Goal: Check status

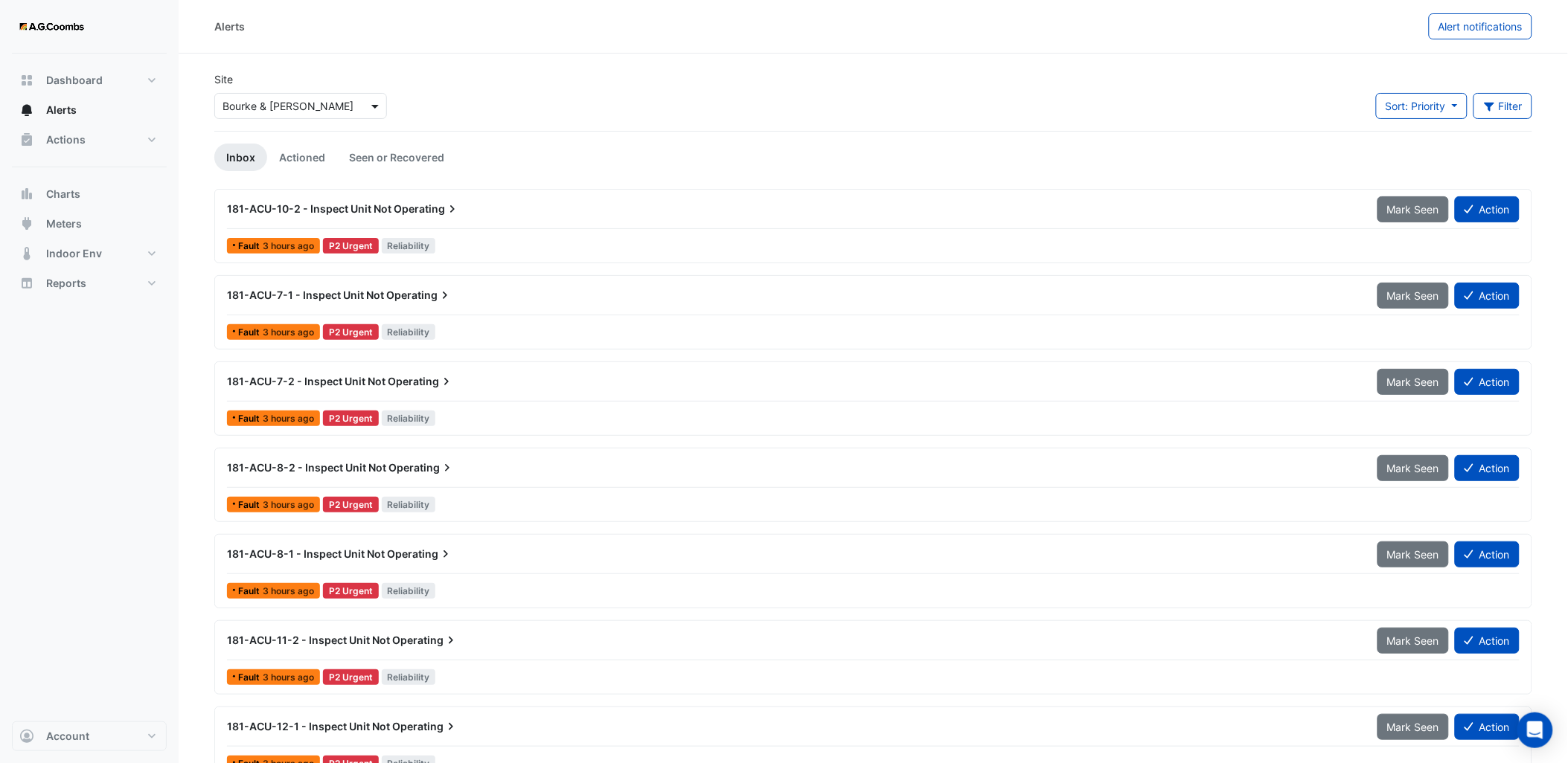
click at [369, 108] on span at bounding box center [377, 106] width 18 height 15
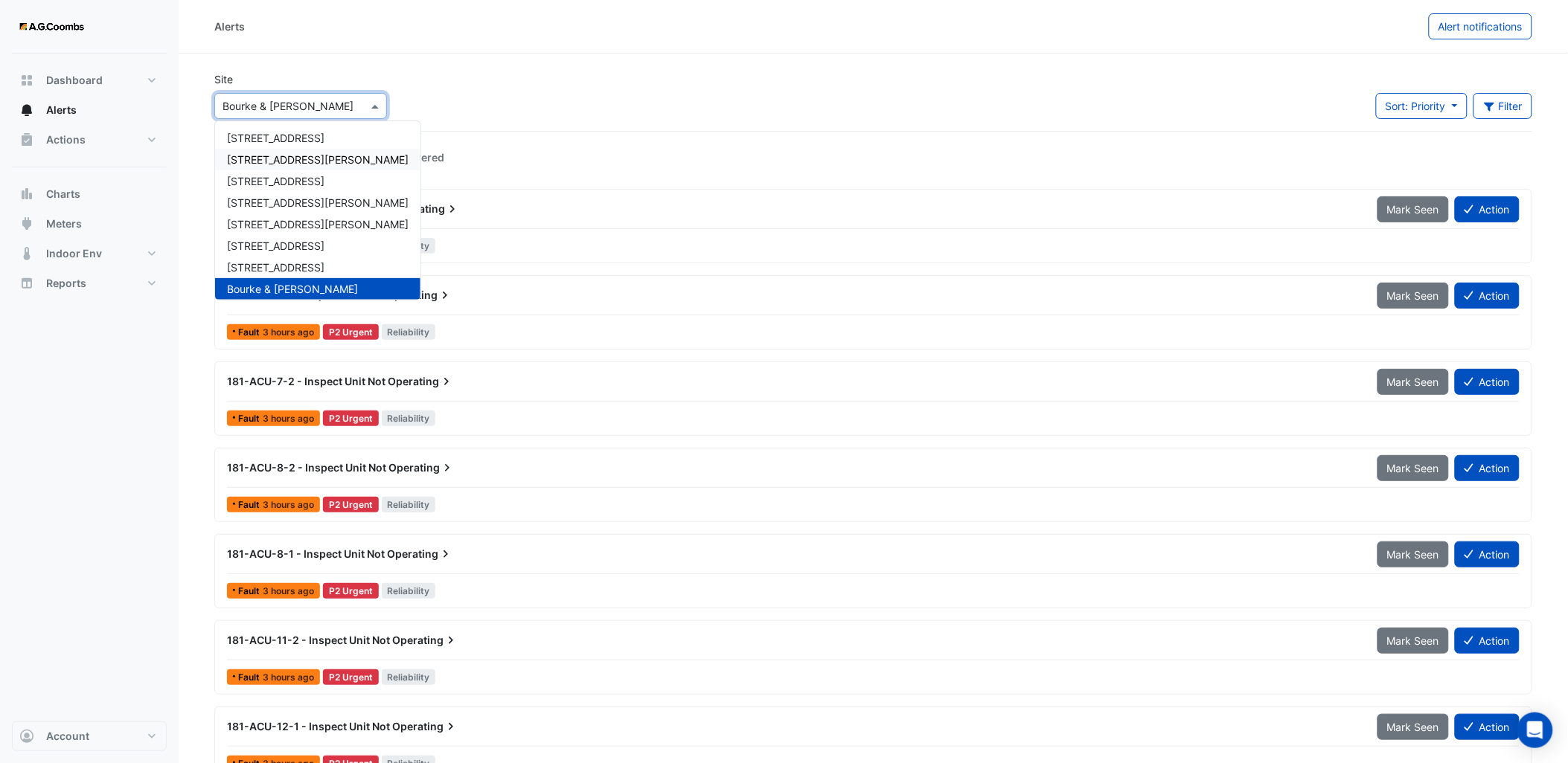
click at [309, 159] on span "[STREET_ADDRESS][PERSON_NAME]" at bounding box center [318, 160] width 182 height 13
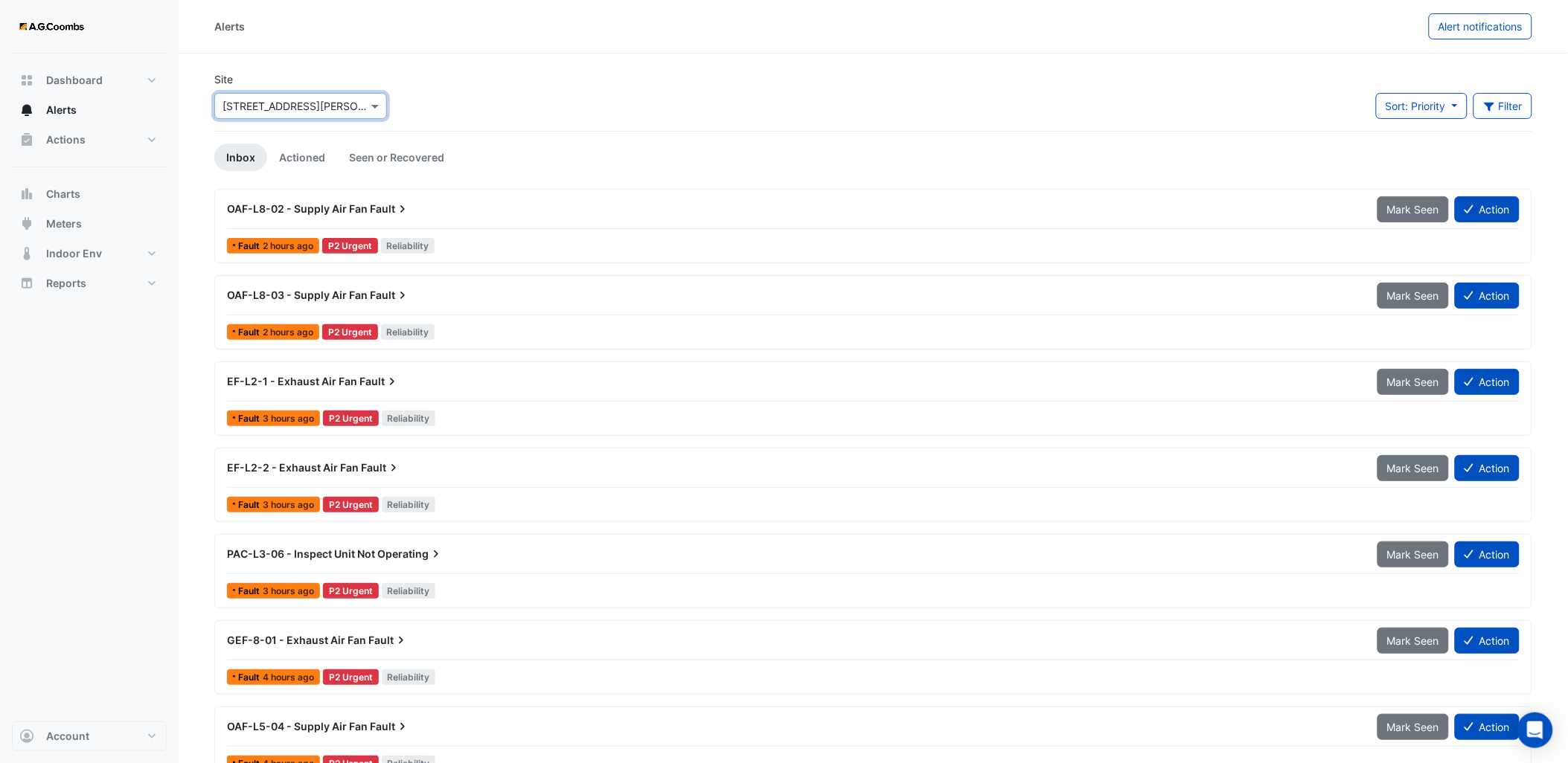
click at [340, 106] on input "text" at bounding box center [286, 107] width 127 height 15
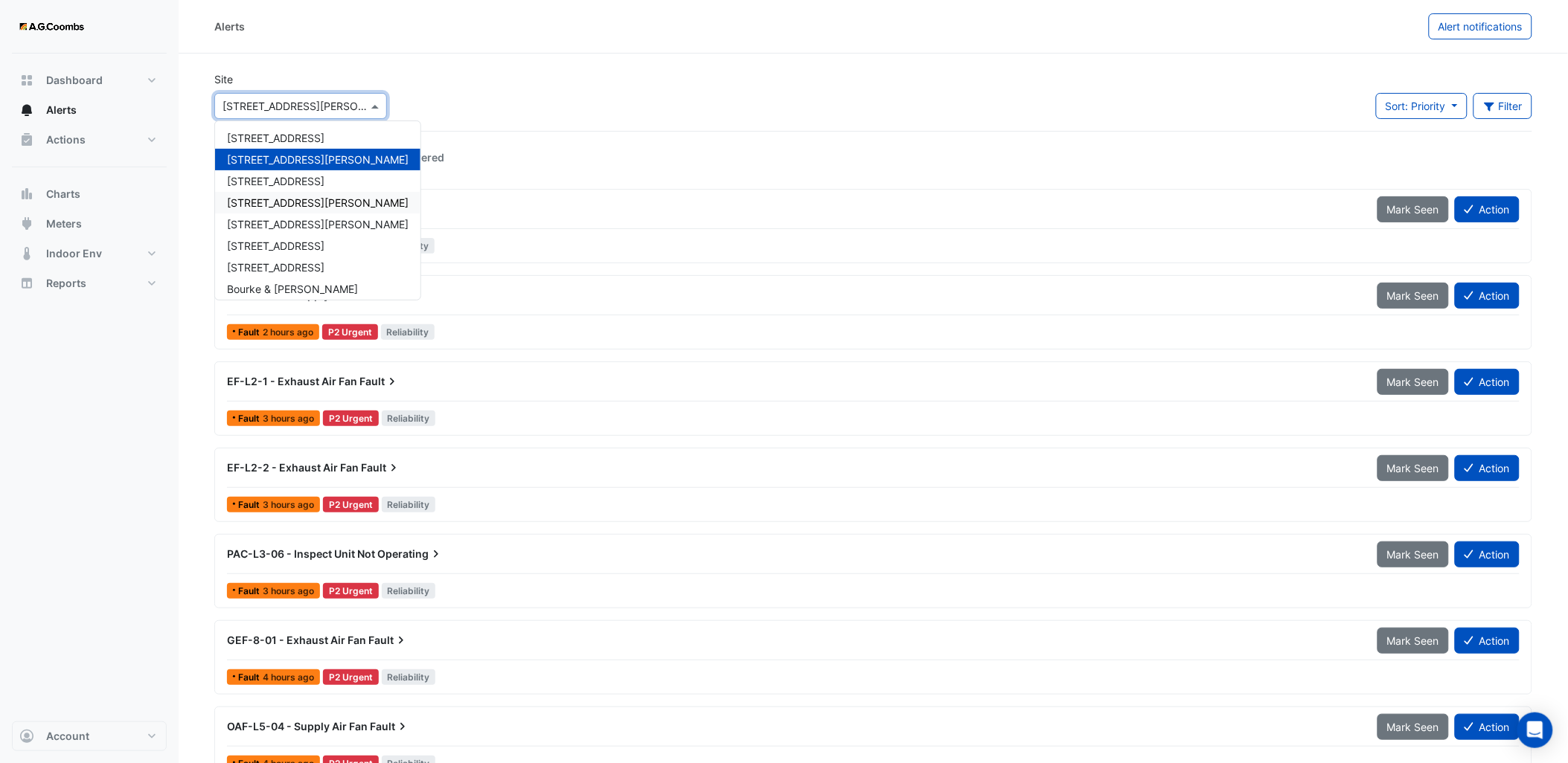
click at [283, 196] on span "[STREET_ADDRESS][PERSON_NAME]" at bounding box center [318, 202] width 182 height 13
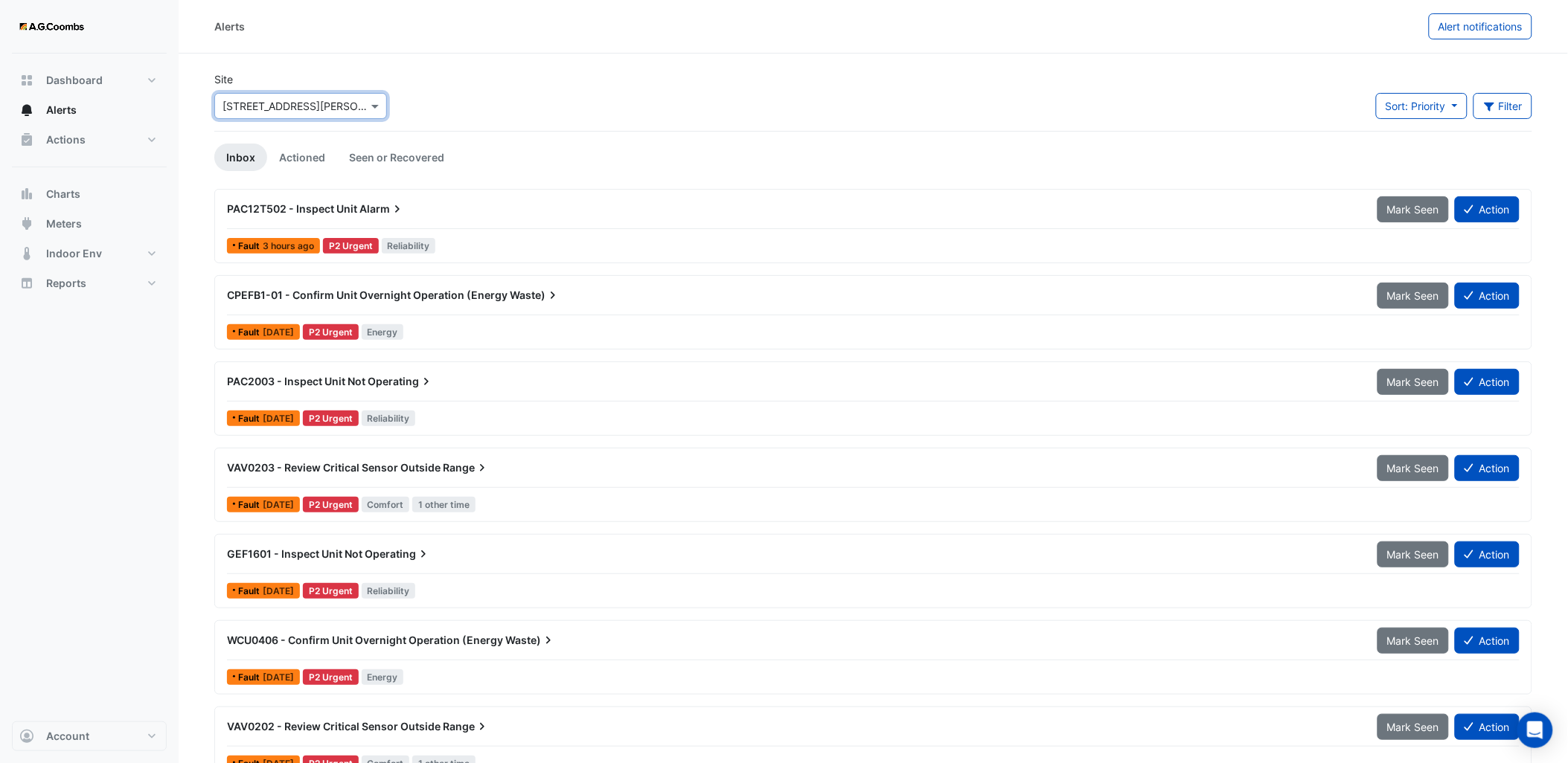
click at [362, 108] on div at bounding box center [300, 106] width 171 height 17
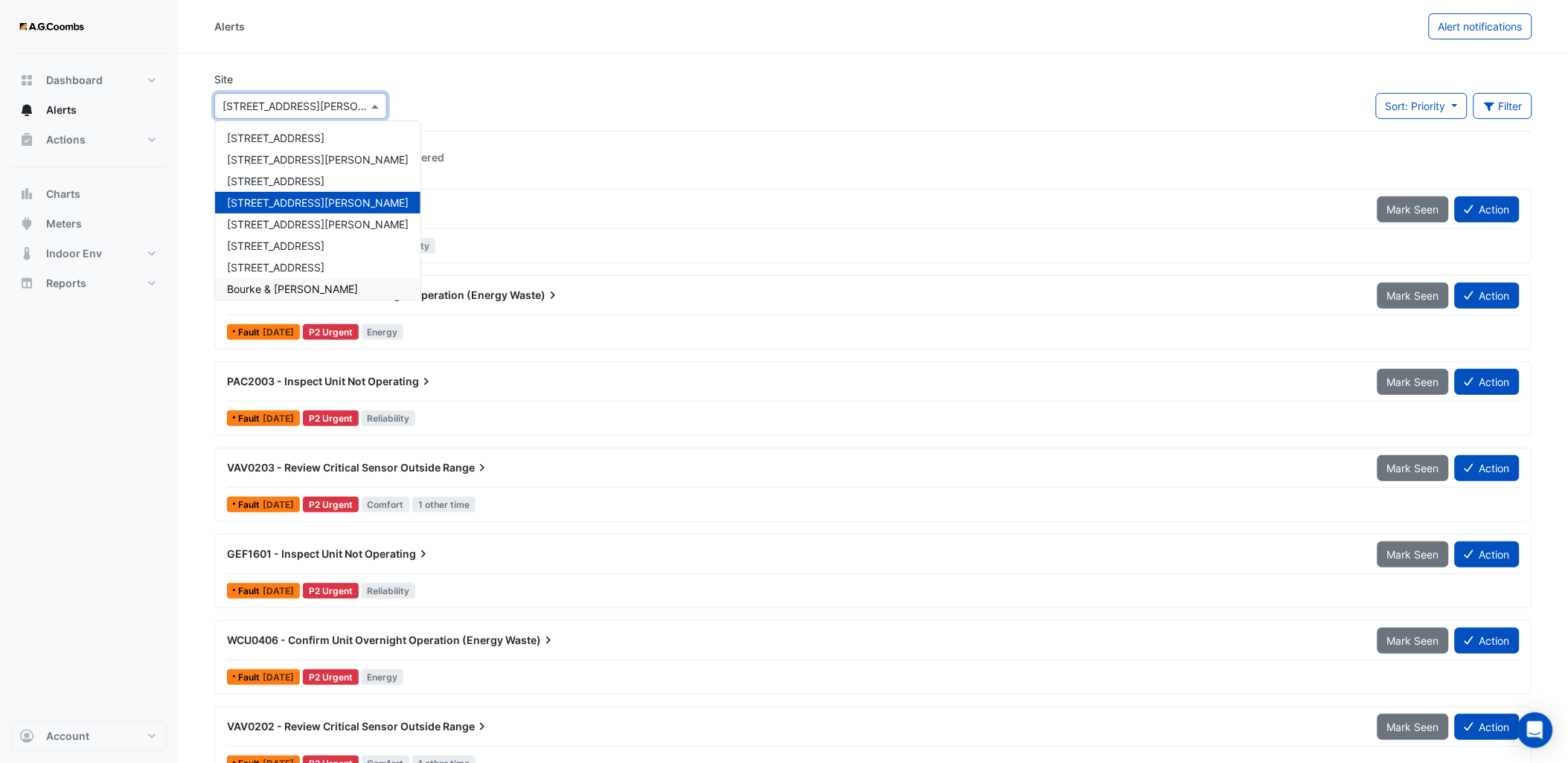
click at [254, 286] on span "Bourke & [PERSON_NAME]" at bounding box center [292, 289] width 131 height 13
